Goal: Information Seeking & Learning: Learn about a topic

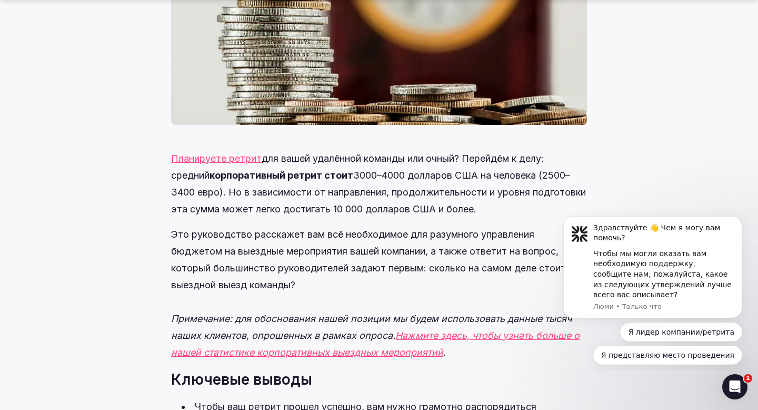
scroll to position [457, 0]
click at [580, 231] on img "Уведомление о сообщении от Lumi: «Только что». Здравствуйте! Чем я могу вам пом…" at bounding box center [579, 233] width 17 height 17
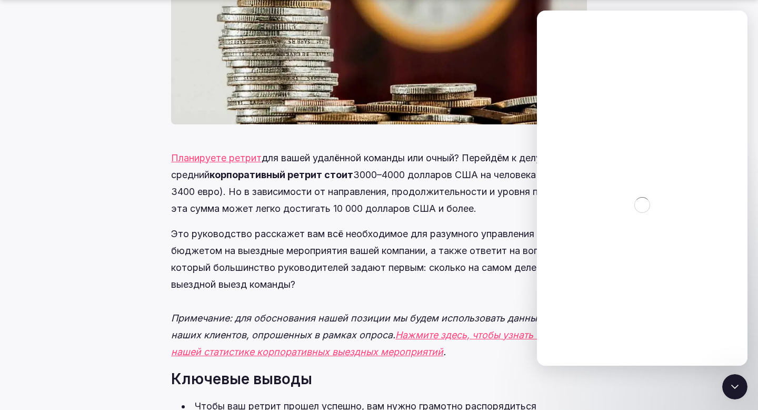
scroll to position [0, 0]
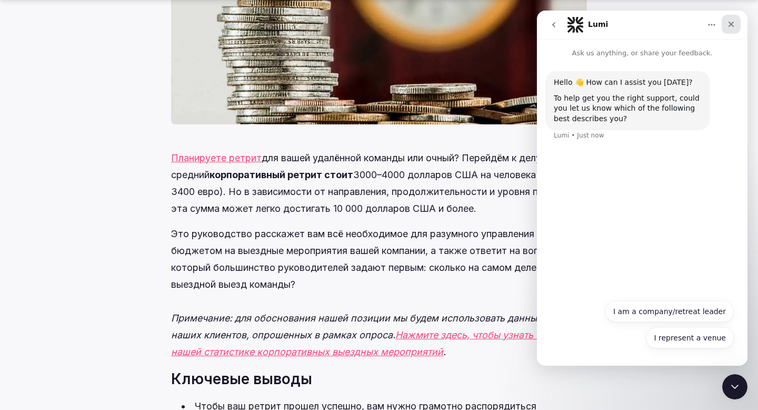
click at [731, 25] on icon "Close" at bounding box center [731, 24] width 8 height 8
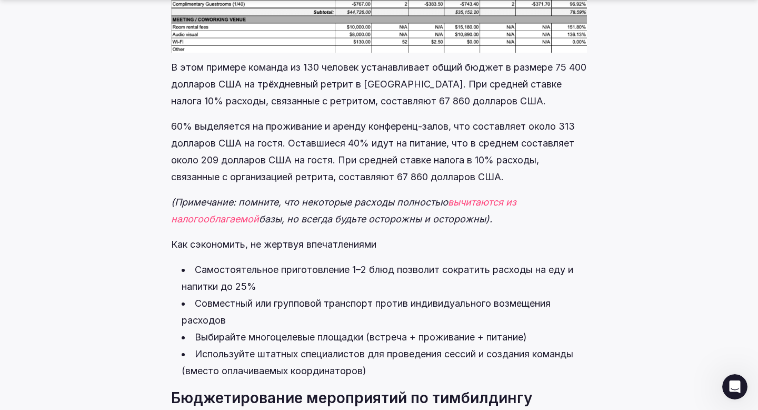
scroll to position [5717, 0]
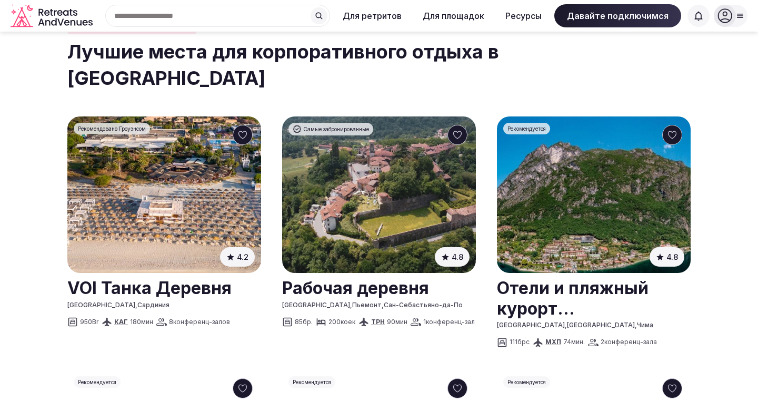
scroll to position [511, 0]
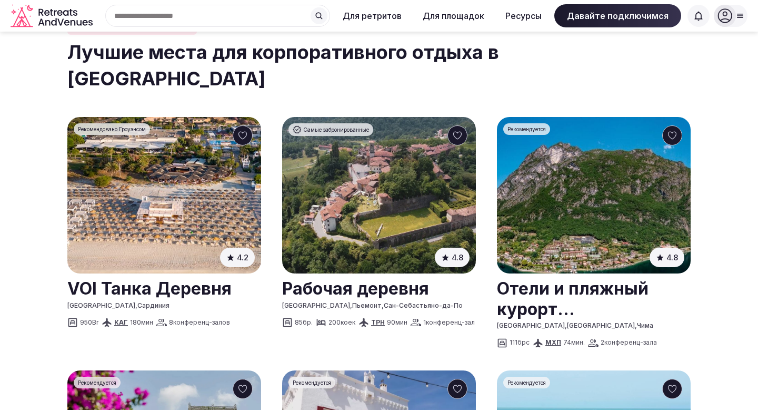
click at [340, 282] on link at bounding box center [379, 287] width 194 height 26
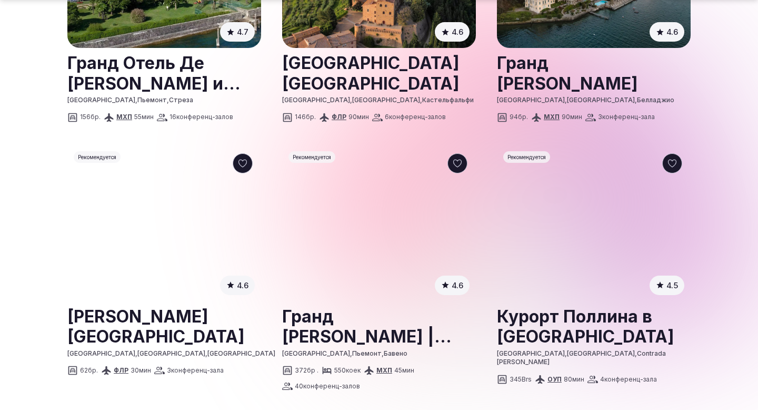
scroll to position [1246, 0]
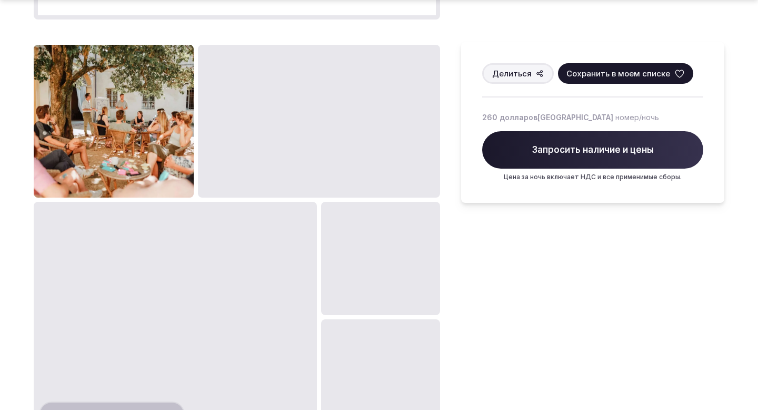
scroll to position [952, 0]
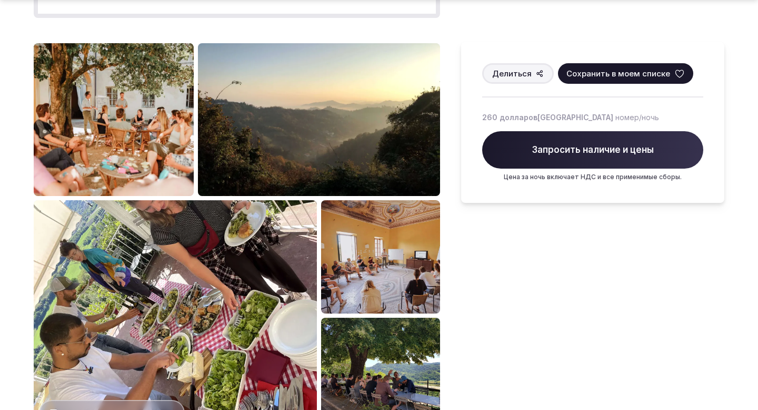
click at [134, 147] on img at bounding box center [114, 119] width 160 height 153
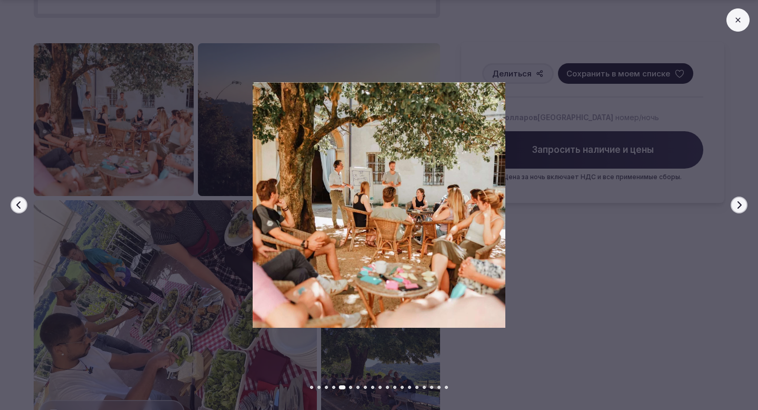
click at [737, 206] on icon "button" at bounding box center [739, 205] width 8 height 8
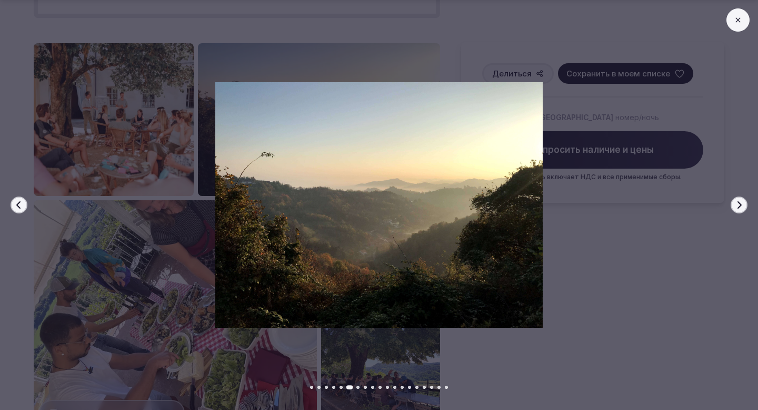
click at [737, 206] on icon "button" at bounding box center [739, 205] width 8 height 8
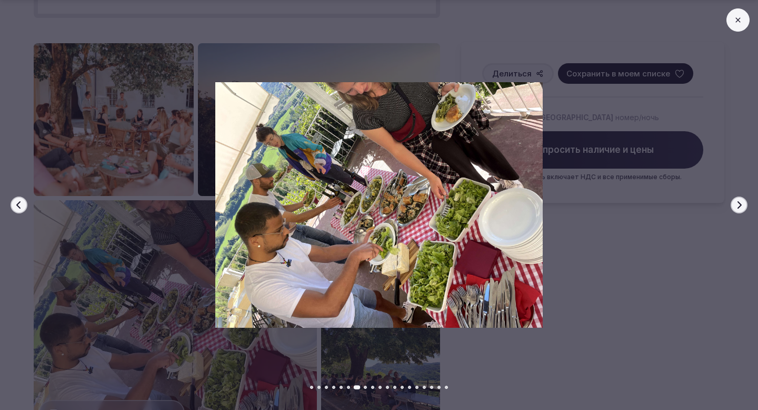
click at [738, 212] on button "Следующий слайд" at bounding box center [739, 204] width 17 height 17
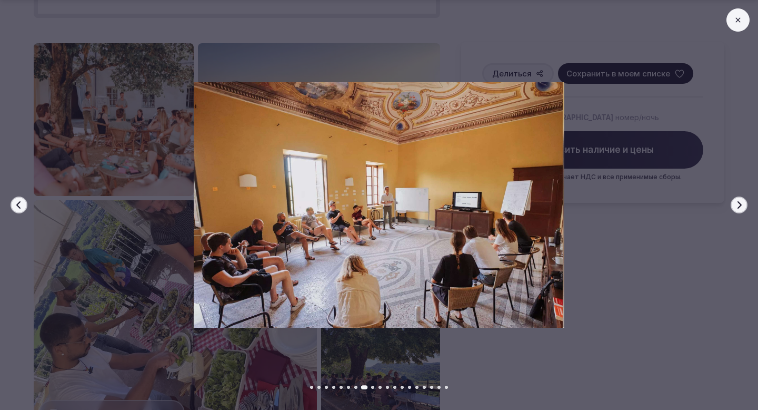
click at [738, 212] on button "Следующий слайд" at bounding box center [739, 204] width 17 height 17
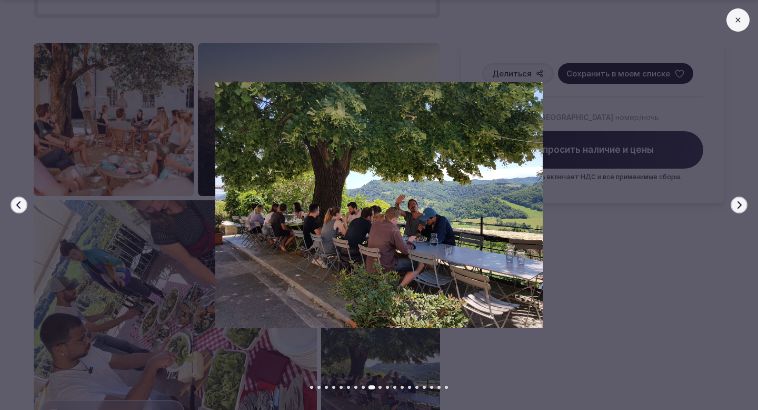
click at [738, 212] on button "Следующий слайд" at bounding box center [739, 204] width 17 height 17
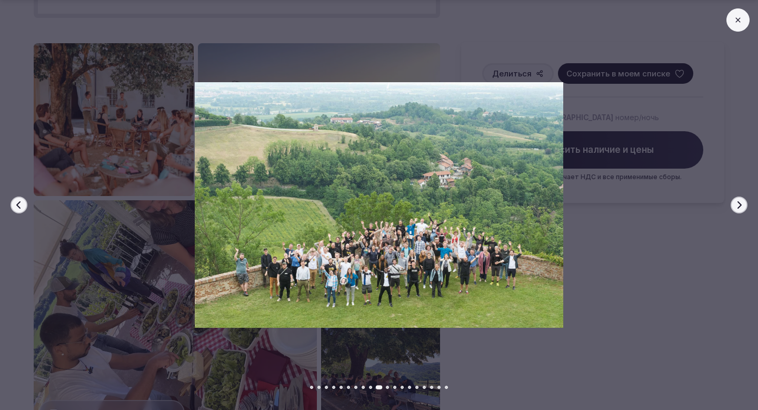
click at [738, 212] on button "Следующий слайд" at bounding box center [739, 204] width 17 height 17
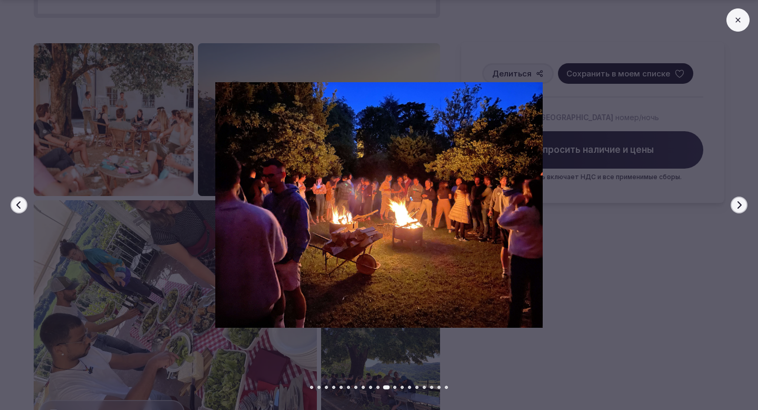
click at [738, 212] on button "Следующий слайд" at bounding box center [739, 204] width 17 height 17
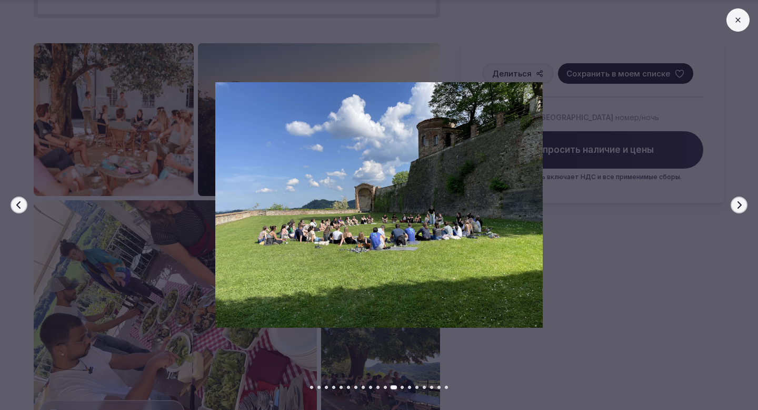
click at [738, 212] on button "Следующий слайд" at bounding box center [739, 204] width 17 height 17
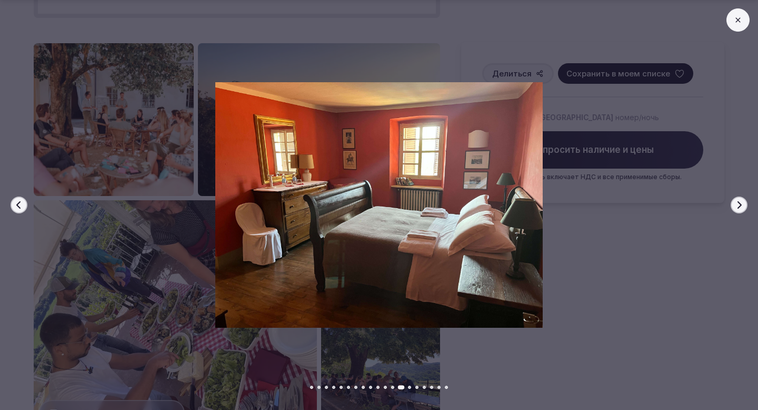
click at [738, 212] on button "Следующий слайд" at bounding box center [739, 204] width 17 height 17
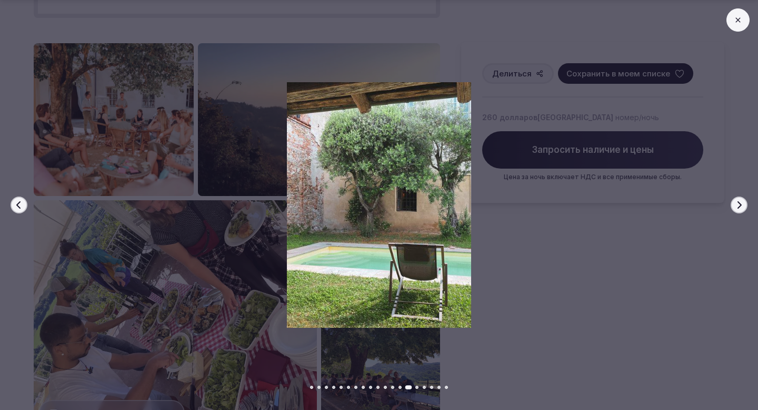
click at [738, 212] on button "Следующий слайд" at bounding box center [739, 204] width 17 height 17
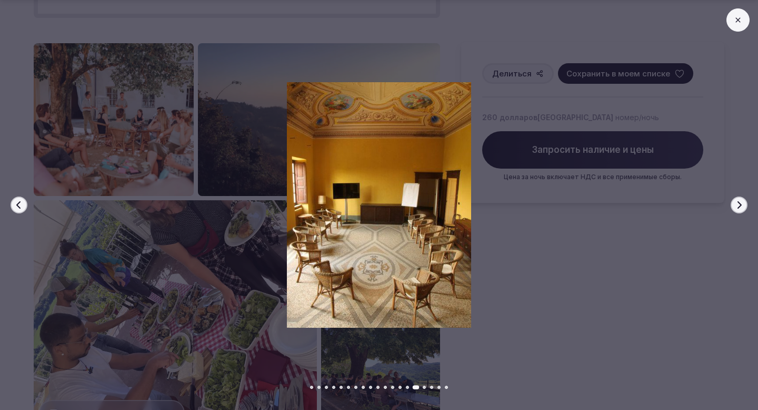
click at [738, 212] on button "Следующий слайд" at bounding box center [739, 204] width 17 height 17
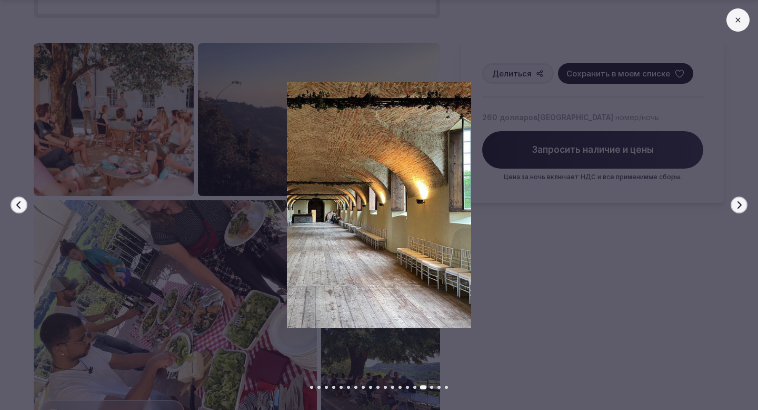
click at [738, 212] on button "Следующий слайд" at bounding box center [739, 204] width 17 height 17
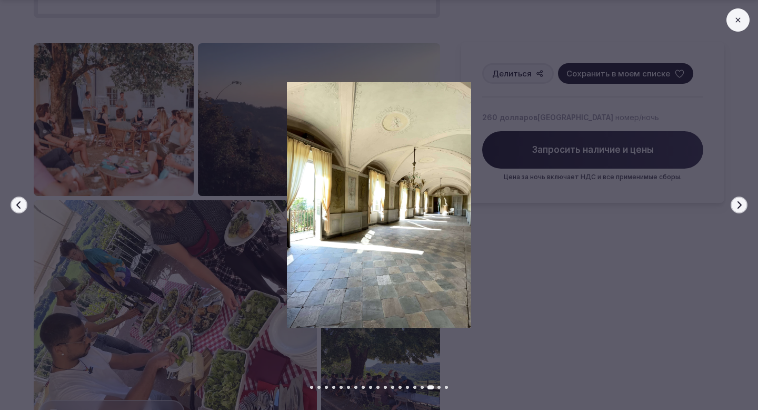
click at [738, 212] on button "Следующий слайд" at bounding box center [739, 204] width 17 height 17
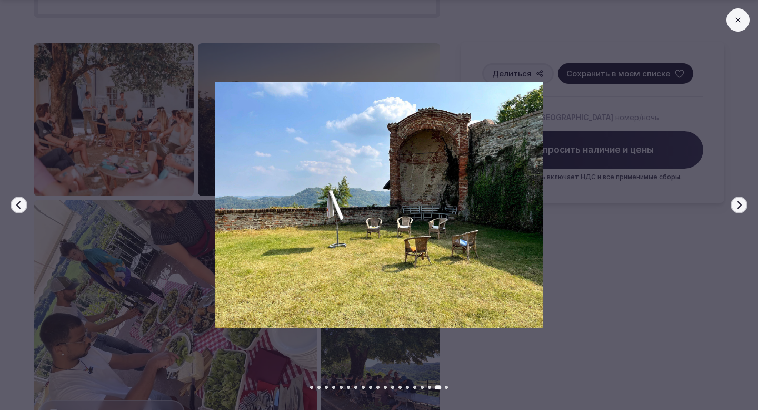
click at [738, 212] on button "Следующий слайд" at bounding box center [739, 204] width 17 height 17
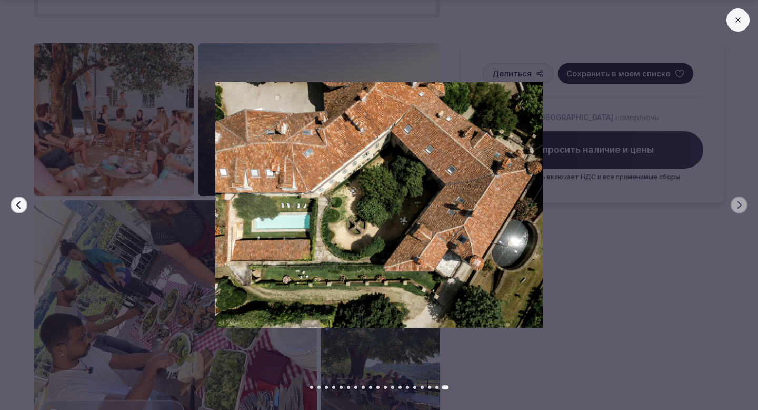
click at [743, 21] on button at bounding box center [737, 19] width 23 height 23
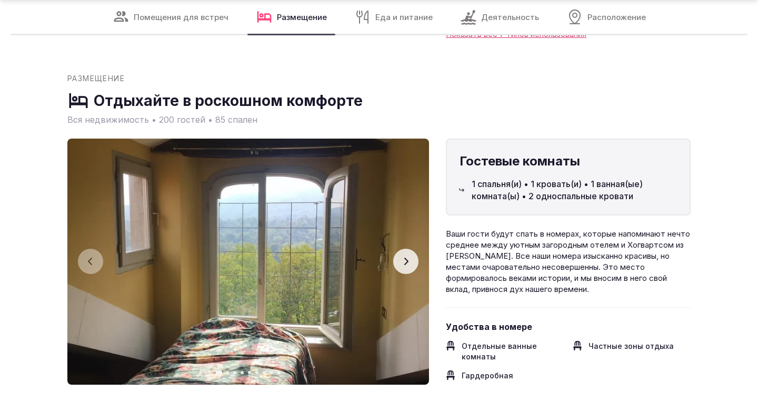
scroll to position [2429, 0]
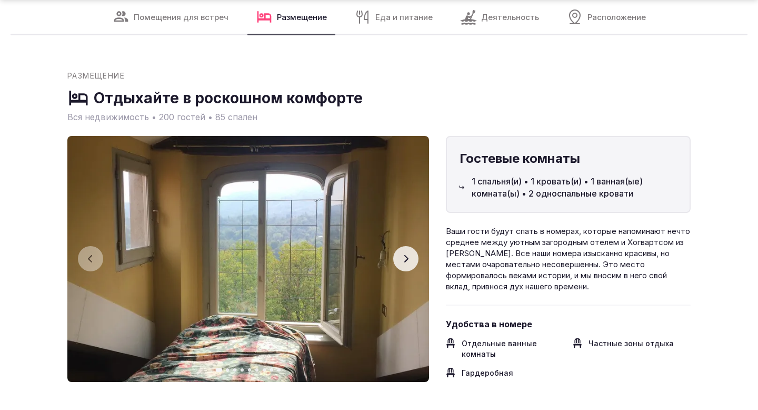
click at [405, 254] on icon "button" at bounding box center [406, 258] width 8 height 8
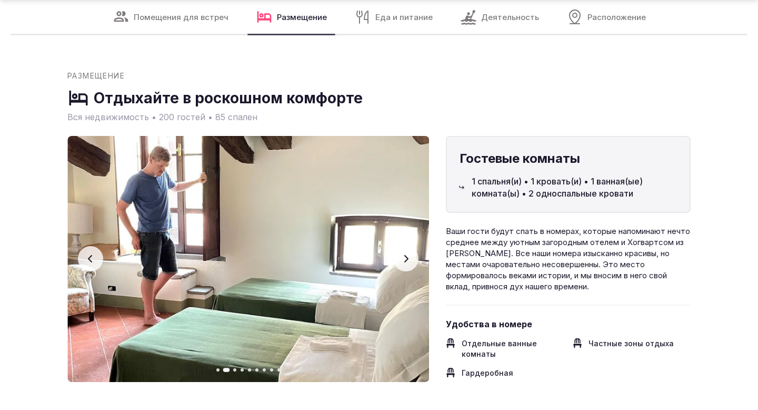
click at [405, 254] on icon "button" at bounding box center [406, 258] width 8 height 8
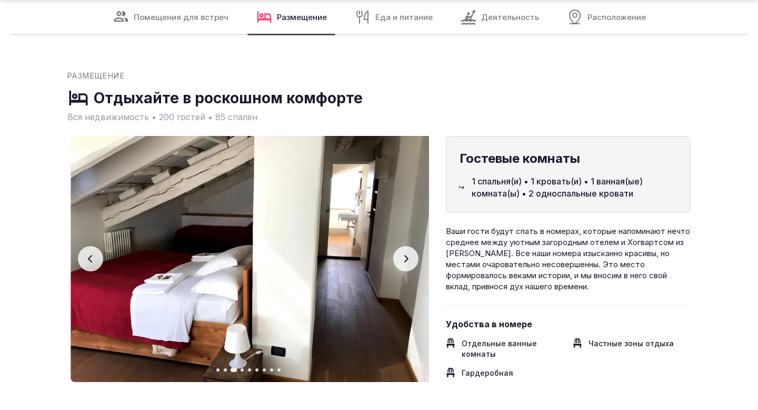
click at [405, 254] on icon "button" at bounding box center [406, 258] width 8 height 8
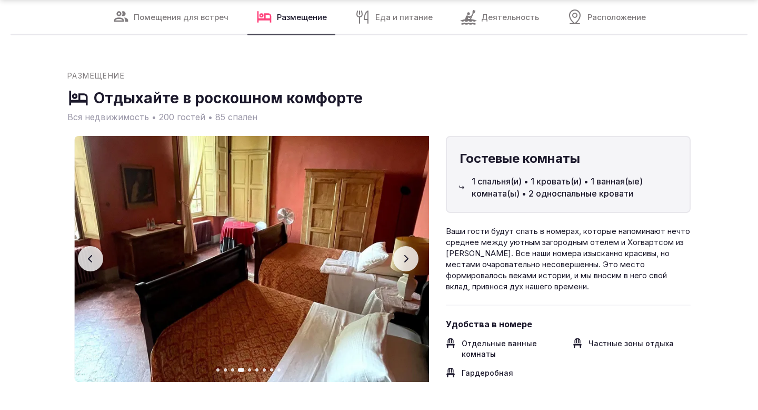
click at [405, 254] on icon "button" at bounding box center [406, 258] width 8 height 8
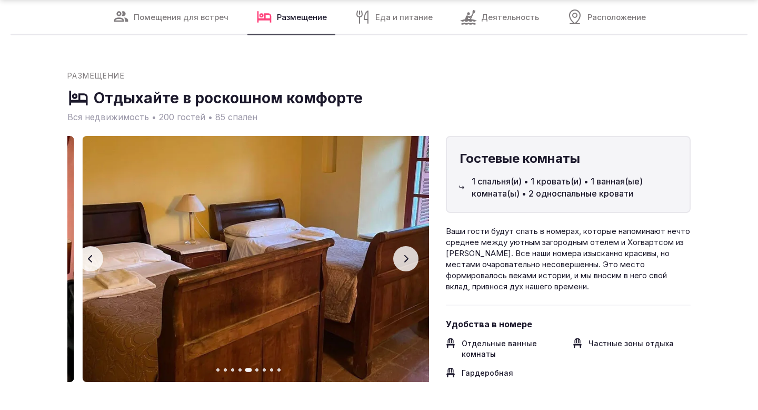
click at [405, 254] on icon "button" at bounding box center [406, 258] width 8 height 8
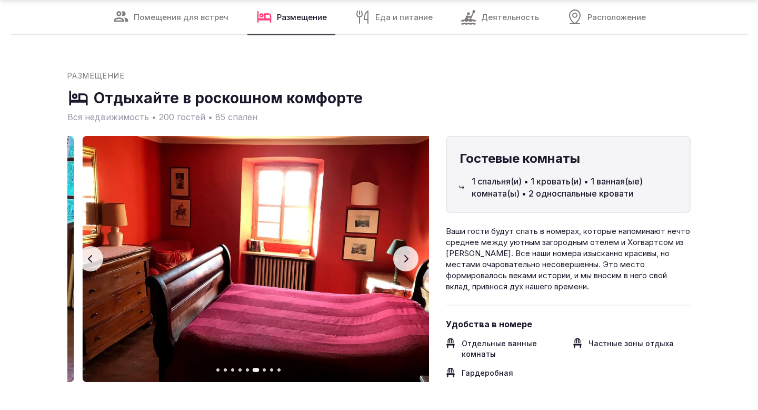
click at [405, 254] on icon "button" at bounding box center [406, 258] width 8 height 8
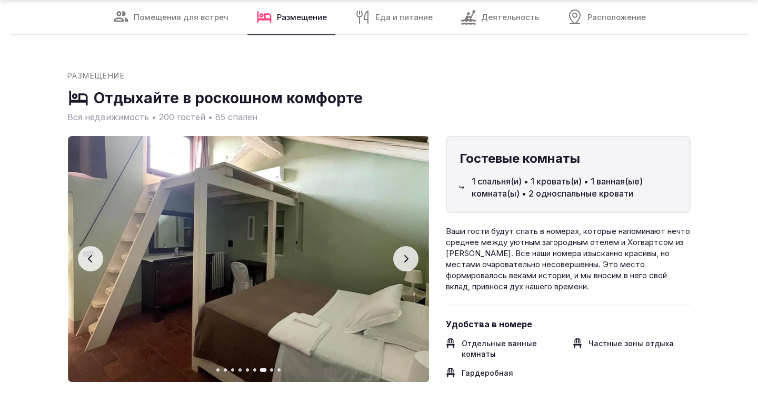
click at [405, 254] on icon "button" at bounding box center [406, 258] width 8 height 8
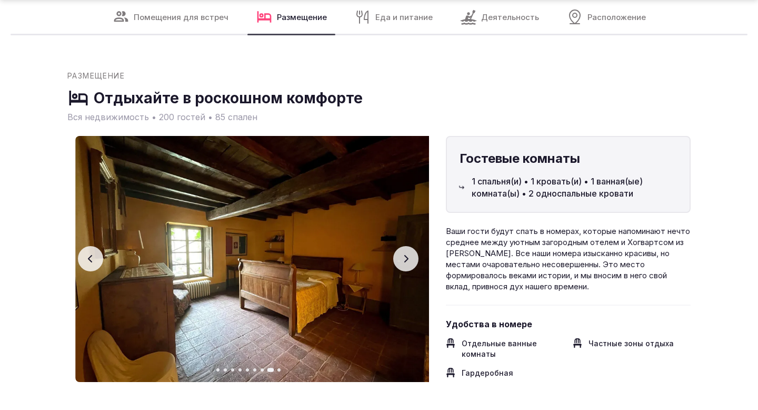
click at [405, 254] on icon "button" at bounding box center [406, 258] width 8 height 8
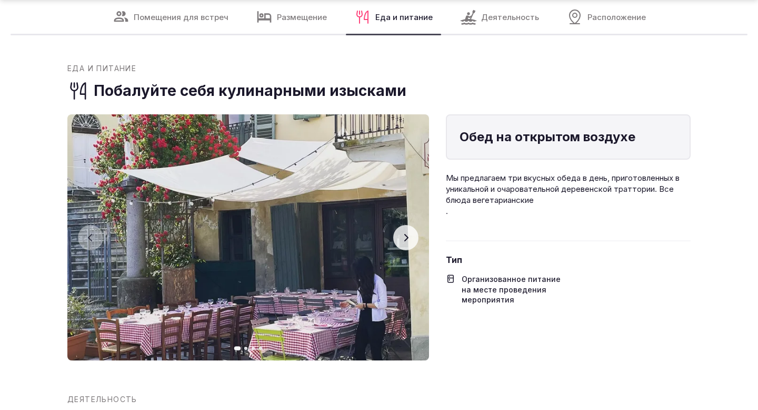
scroll to position [2783, 0]
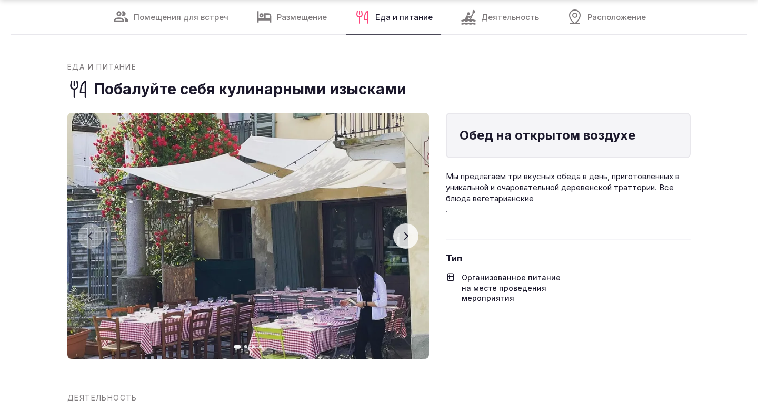
click at [417, 223] on button "Следующий слайд" at bounding box center [405, 235] width 25 height 25
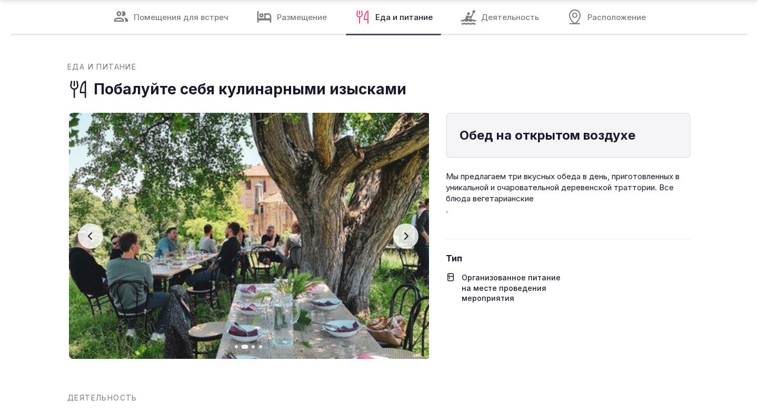
click at [417, 223] on button "Следующий слайд" at bounding box center [405, 235] width 25 height 25
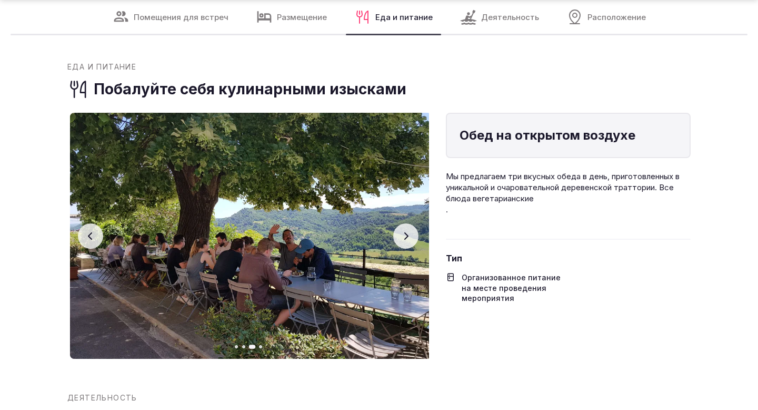
click at [417, 223] on button "Следующий слайд" at bounding box center [405, 235] width 25 height 25
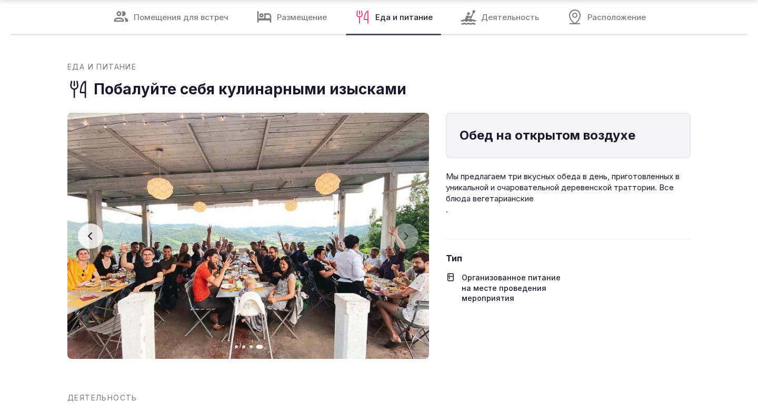
click at [89, 232] on icon "button" at bounding box center [90, 236] width 8 height 8
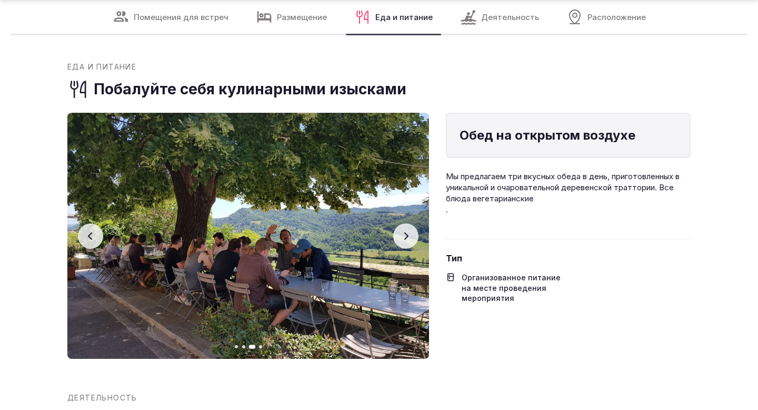
click at [90, 232] on icon "button" at bounding box center [90, 236] width 8 height 8
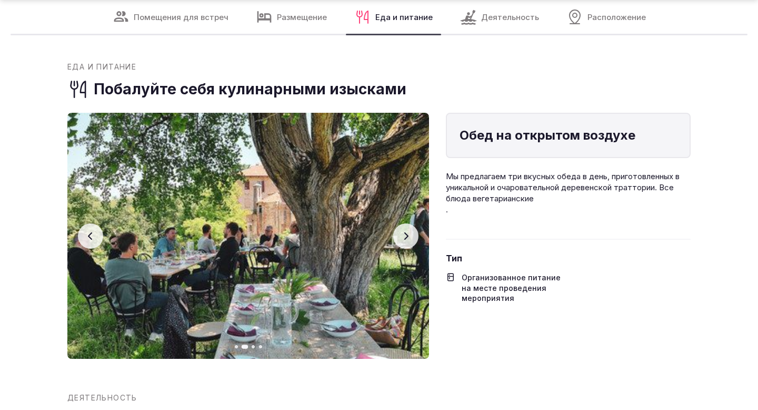
click at [90, 232] on icon "button" at bounding box center [90, 236] width 8 height 8
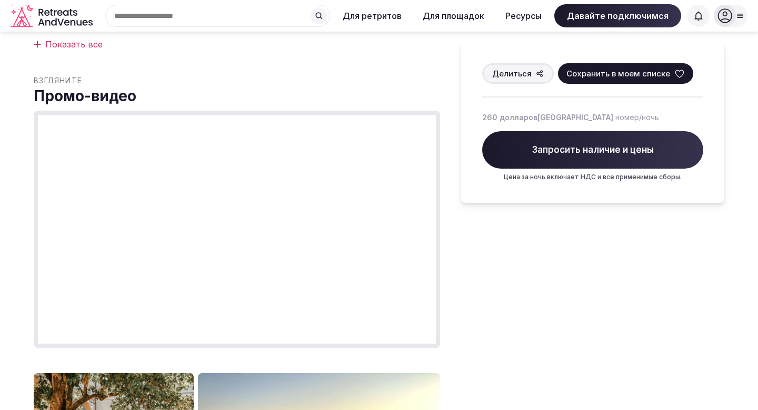
scroll to position [0, 0]
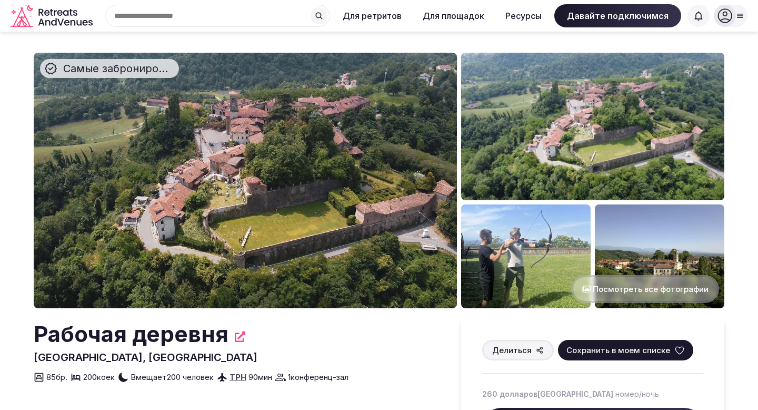
click at [341, 354] on div "Рабочая деревня Сан-Себастьяно-да-По, Италия Делиться Сохранить в моем списке 8…" at bounding box center [237, 350] width 406 height 65
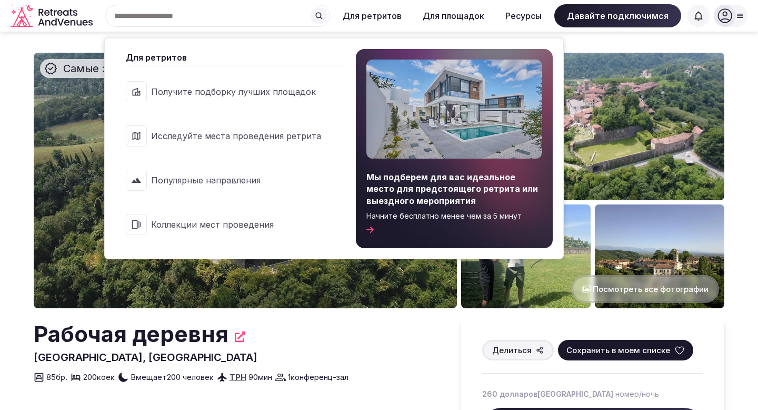
click at [380, 17] on font "Для ретритов" at bounding box center [372, 16] width 59 height 11
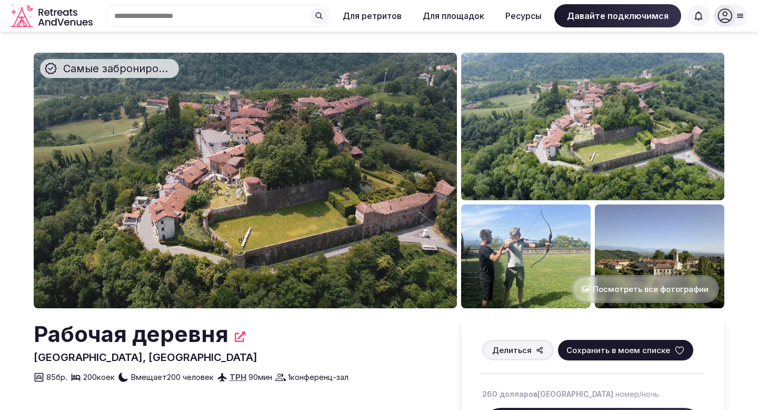
click at [233, 21] on input "text" at bounding box center [217, 16] width 225 height 22
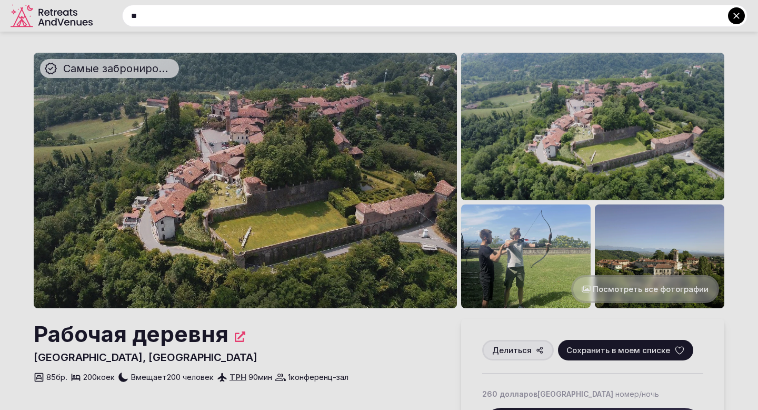
type input "*"
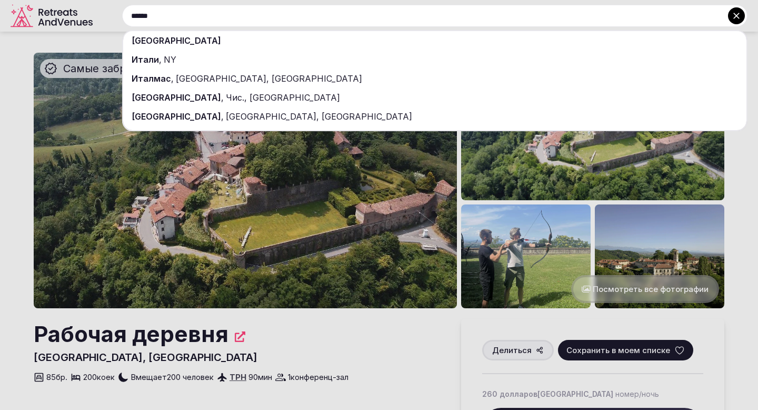
type input "******"
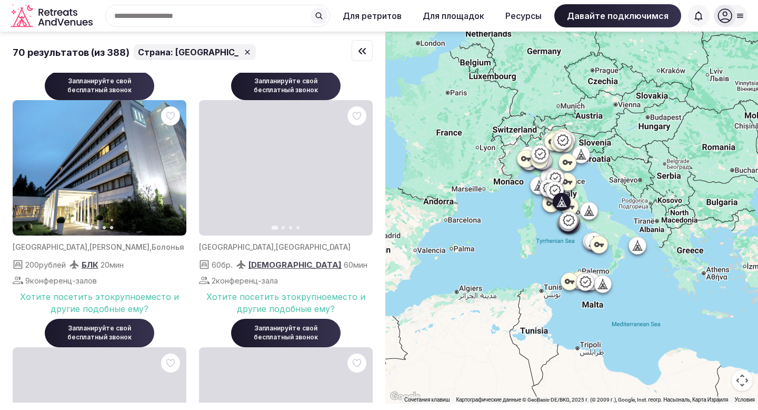
scroll to position [3435, 0]
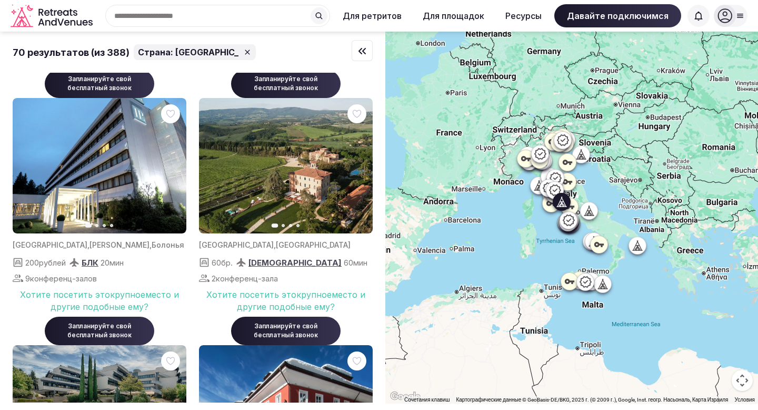
click at [265, 165] on img at bounding box center [286, 165] width 174 height 135
click at [304, 164] on img at bounding box center [286, 165] width 174 height 135
click at [256, 178] on img at bounding box center [286, 165] width 174 height 135
click at [288, 150] on img at bounding box center [286, 165] width 174 height 135
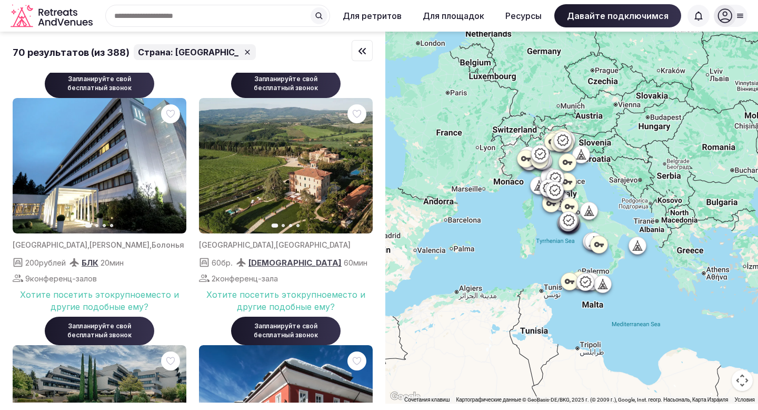
click at [279, 295] on font "Хотите посетить это" at bounding box center [251, 294] width 90 height 11
click at [255, 174] on img at bounding box center [286, 165] width 174 height 135
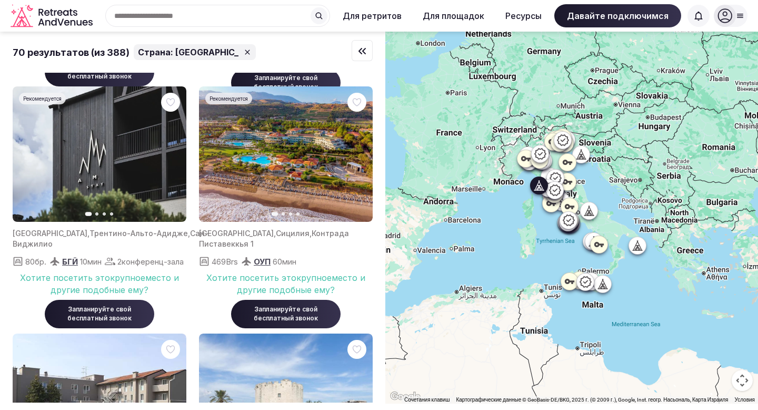
scroll to position [0, 0]
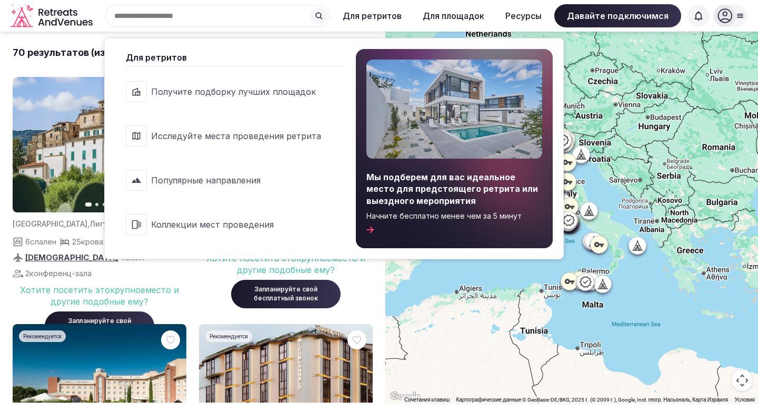
click at [267, 137] on font "Исследуйте места проведения ретрита" at bounding box center [236, 136] width 170 height 11
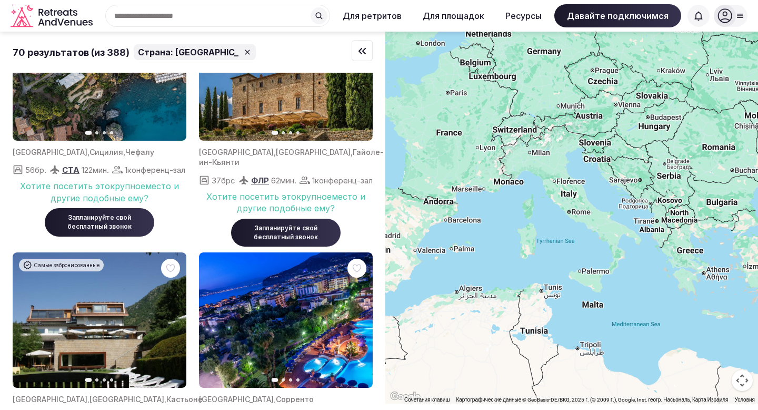
scroll to position [4398, 0]
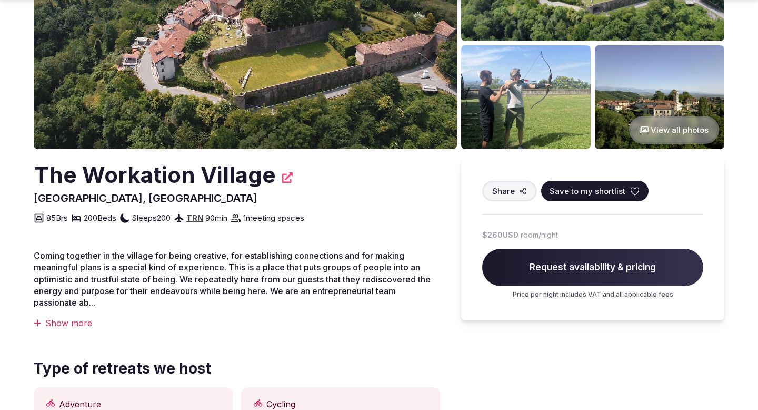
scroll to position [166, 0]
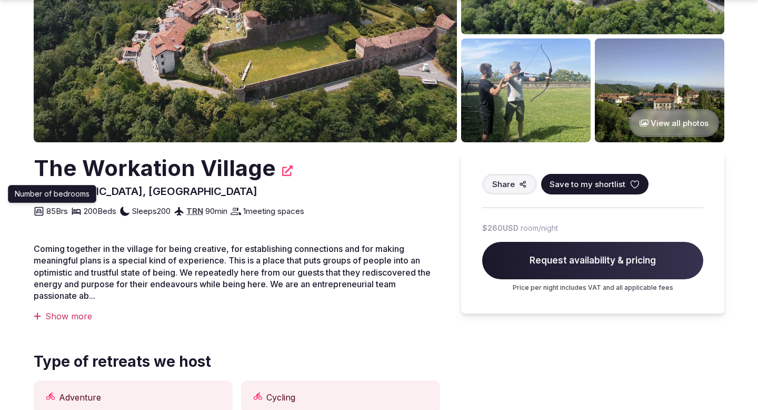
click at [40, 211] on icon at bounding box center [39, 211] width 11 height 11
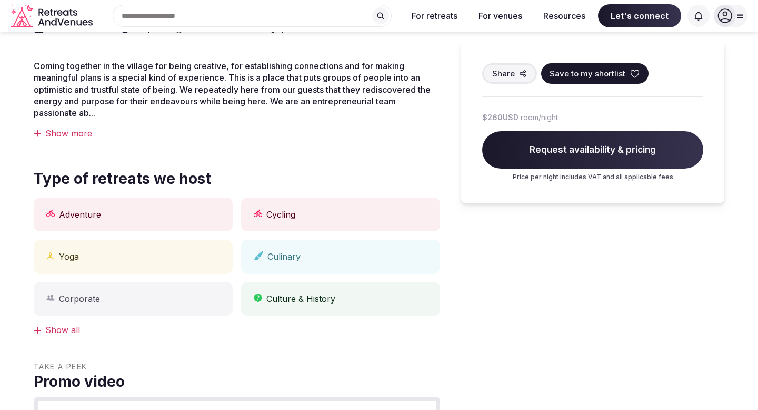
scroll to position [340, 0]
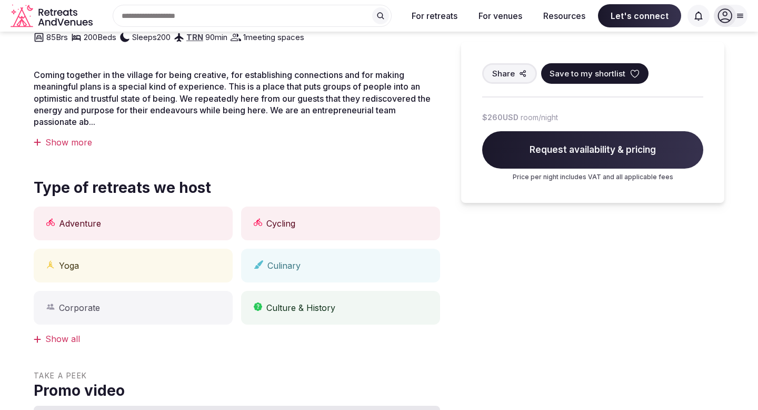
click at [89, 219] on div "Adventure" at bounding box center [133, 223] width 199 height 34
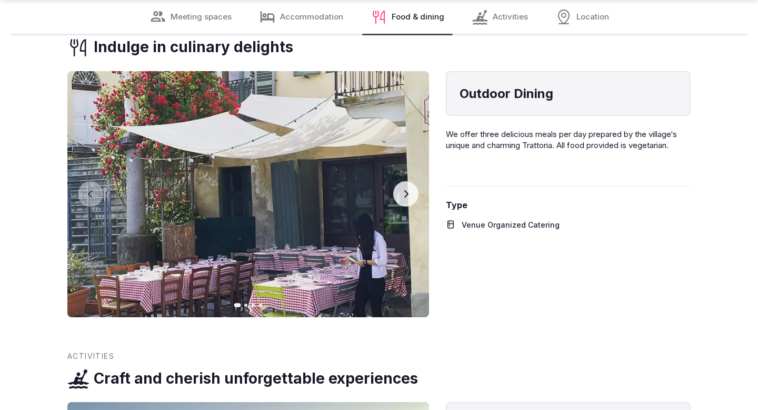
scroll to position [2754, 0]
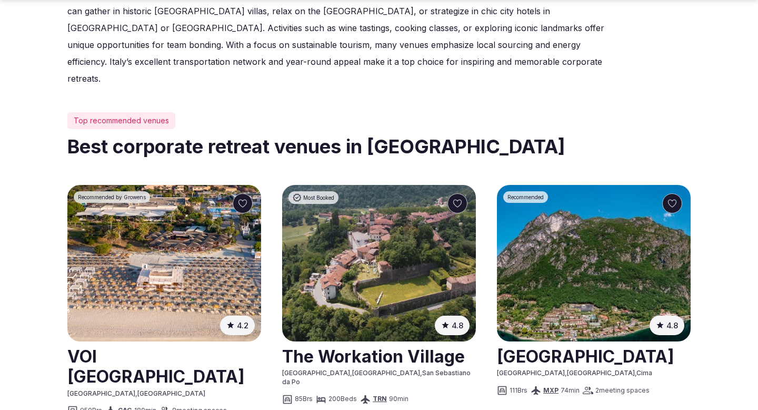
scroll to position [417, 0]
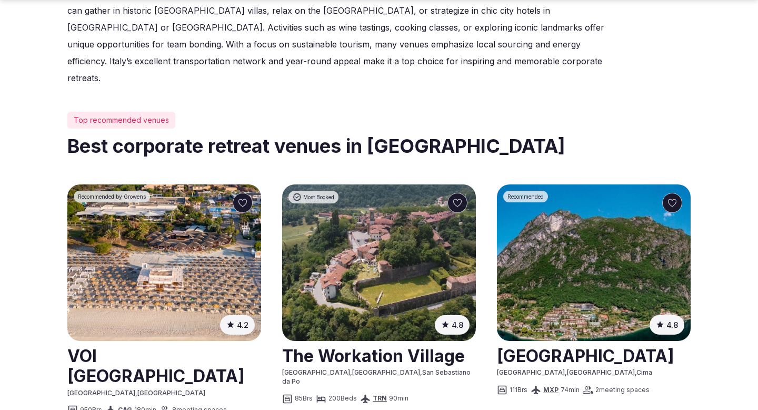
click at [590, 342] on link at bounding box center [594, 355] width 194 height 26
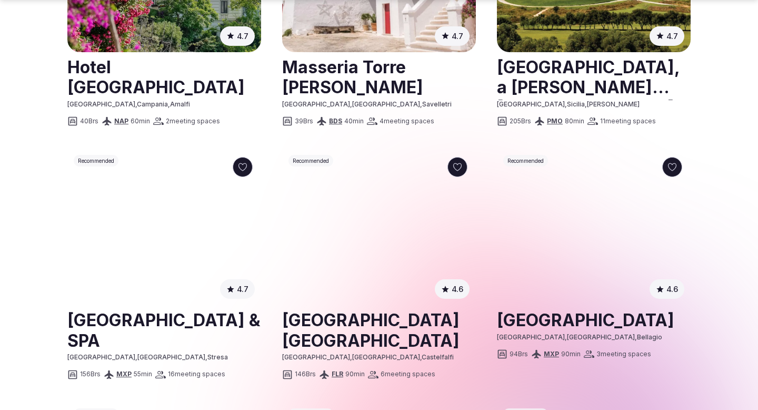
scroll to position [0, 0]
